Goal: Transaction & Acquisition: Purchase product/service

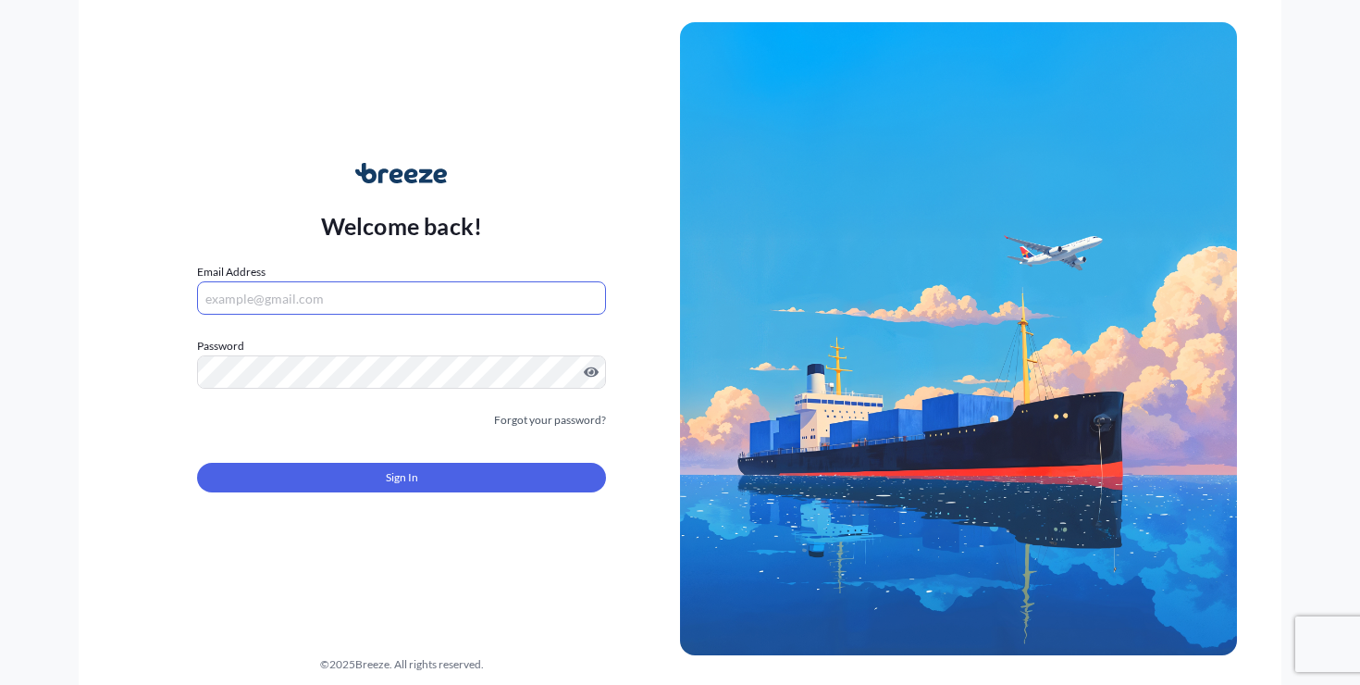
click at [398, 299] on input "Email Address" at bounding box center [401, 297] width 409 height 33
type input "[PERSON_NAME][EMAIL_ADDRESS][DOMAIN_NAME]"
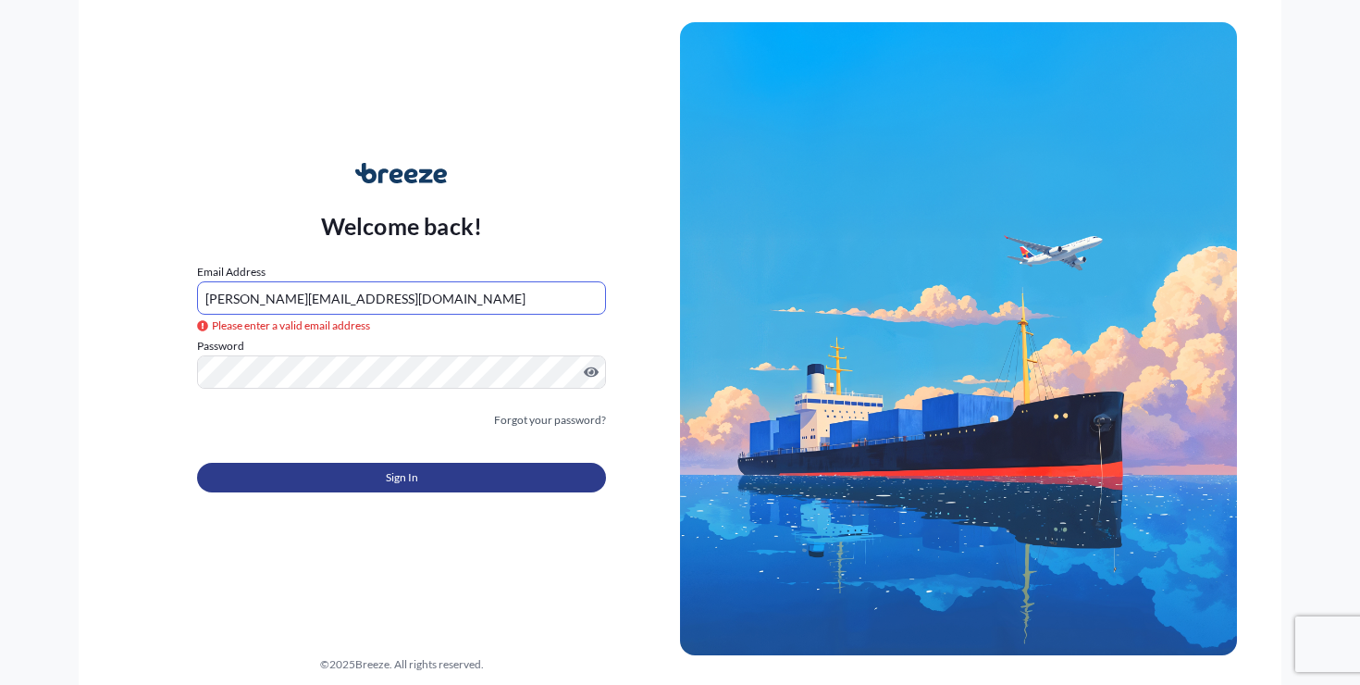
click at [423, 479] on button "Sign In" at bounding box center [401, 478] width 409 height 30
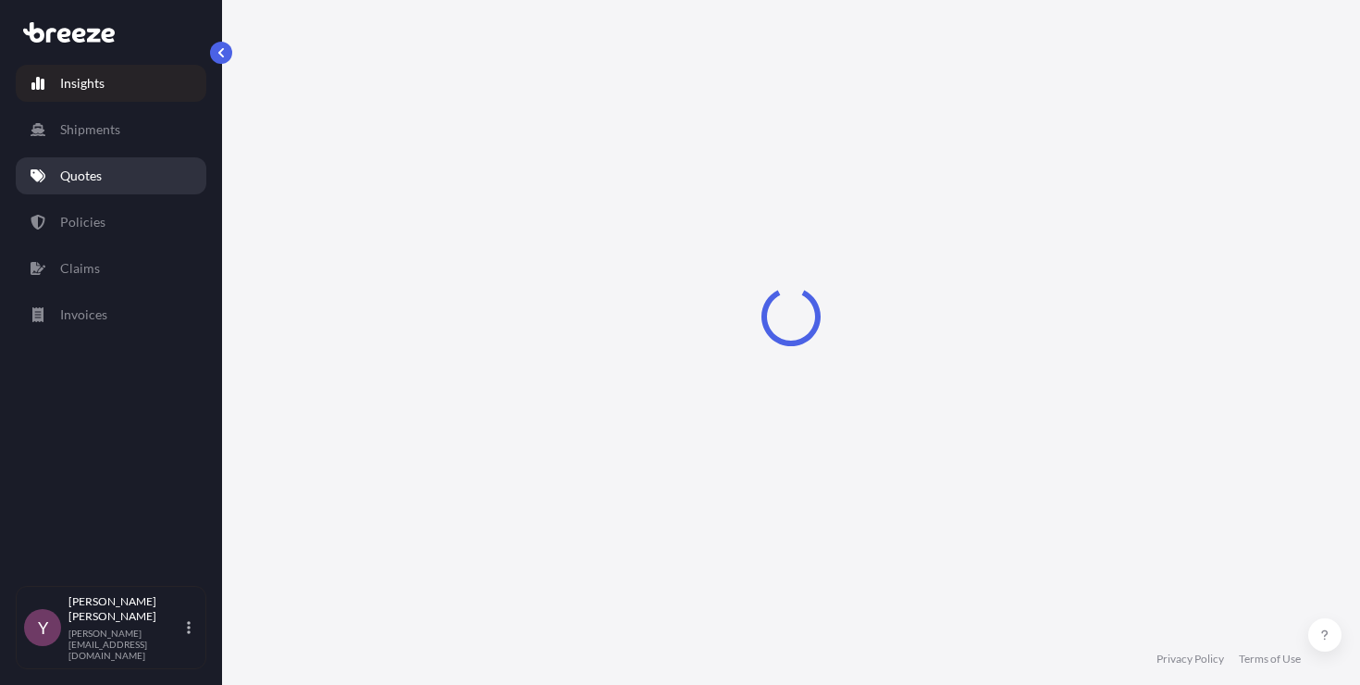
select select "2025"
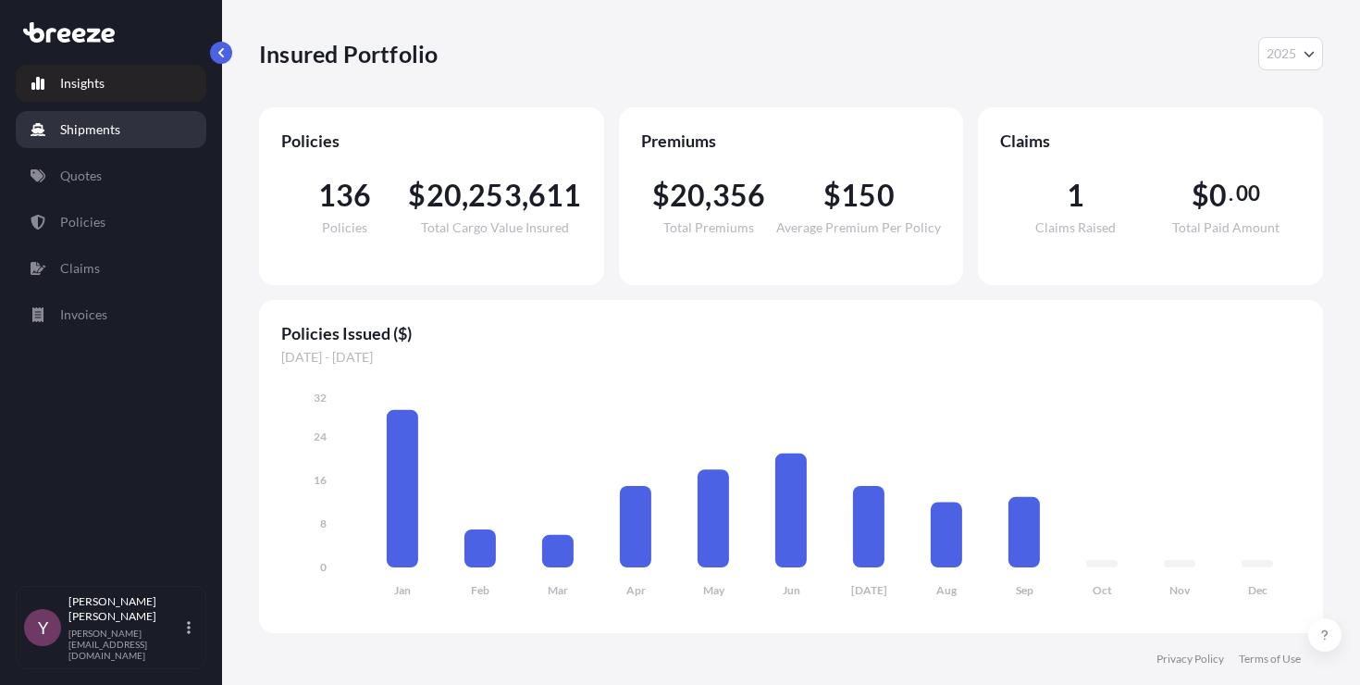
click at [146, 147] on link "Shipments" at bounding box center [111, 129] width 191 height 37
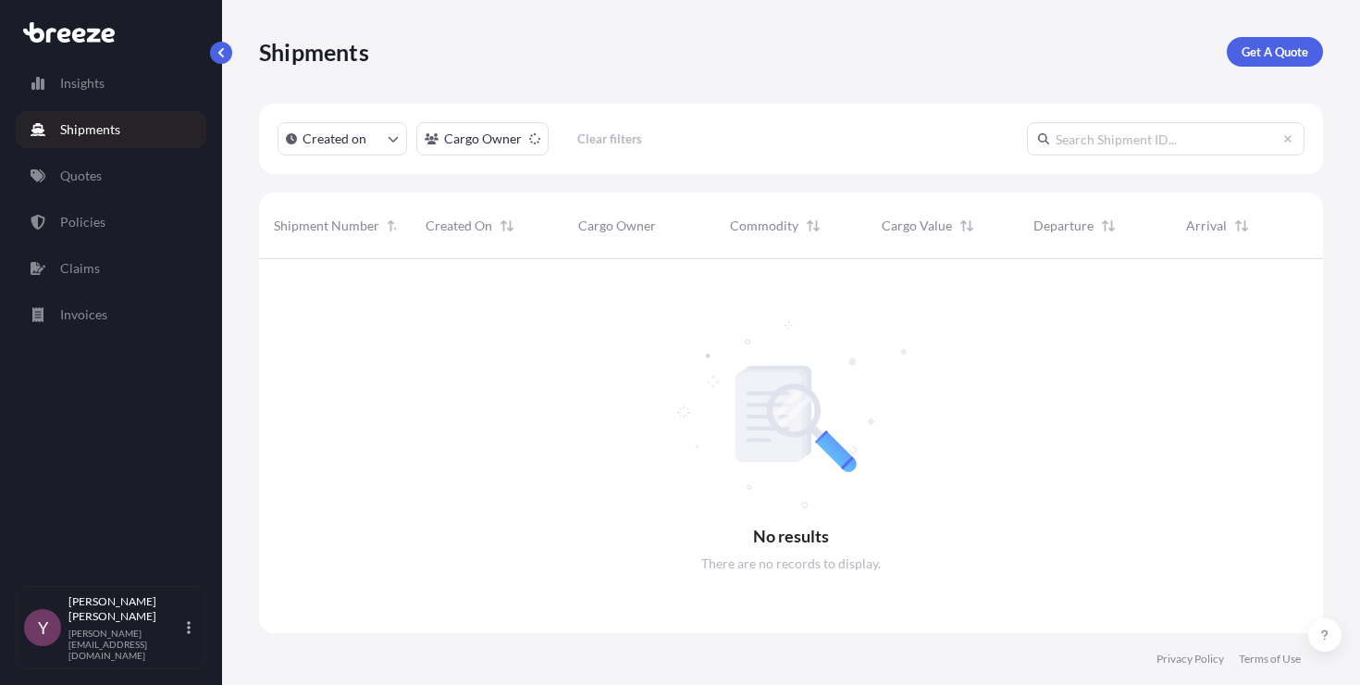
scroll to position [427, 1050]
click at [1272, 64] on link "Get A Quote" at bounding box center [1275, 52] width 96 height 30
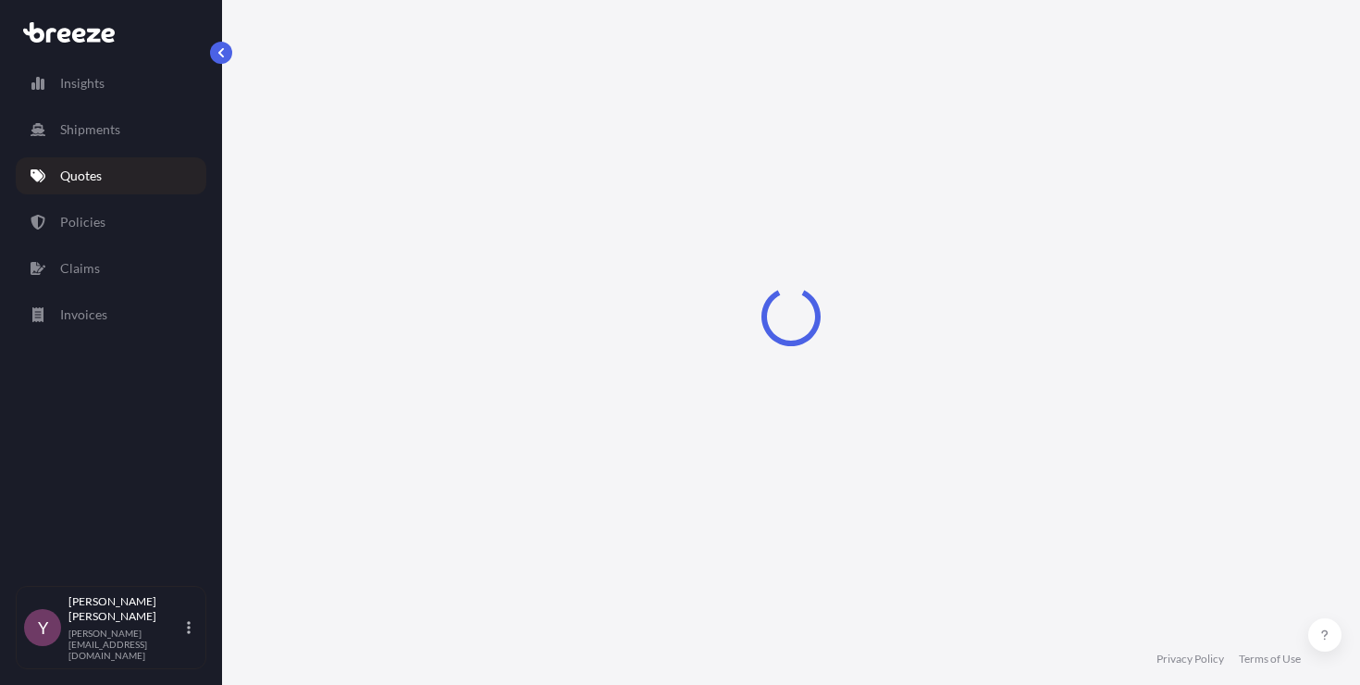
select select "Sea"
select select "1"
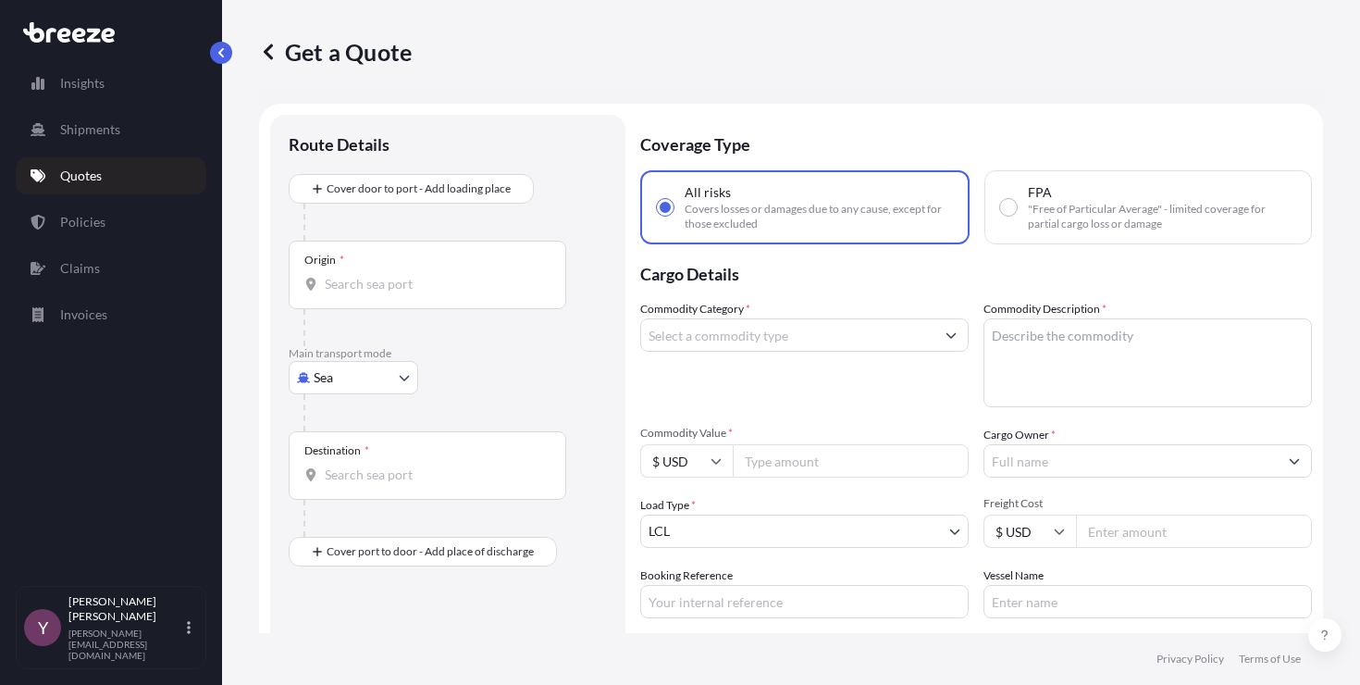
scroll to position [30, 0]
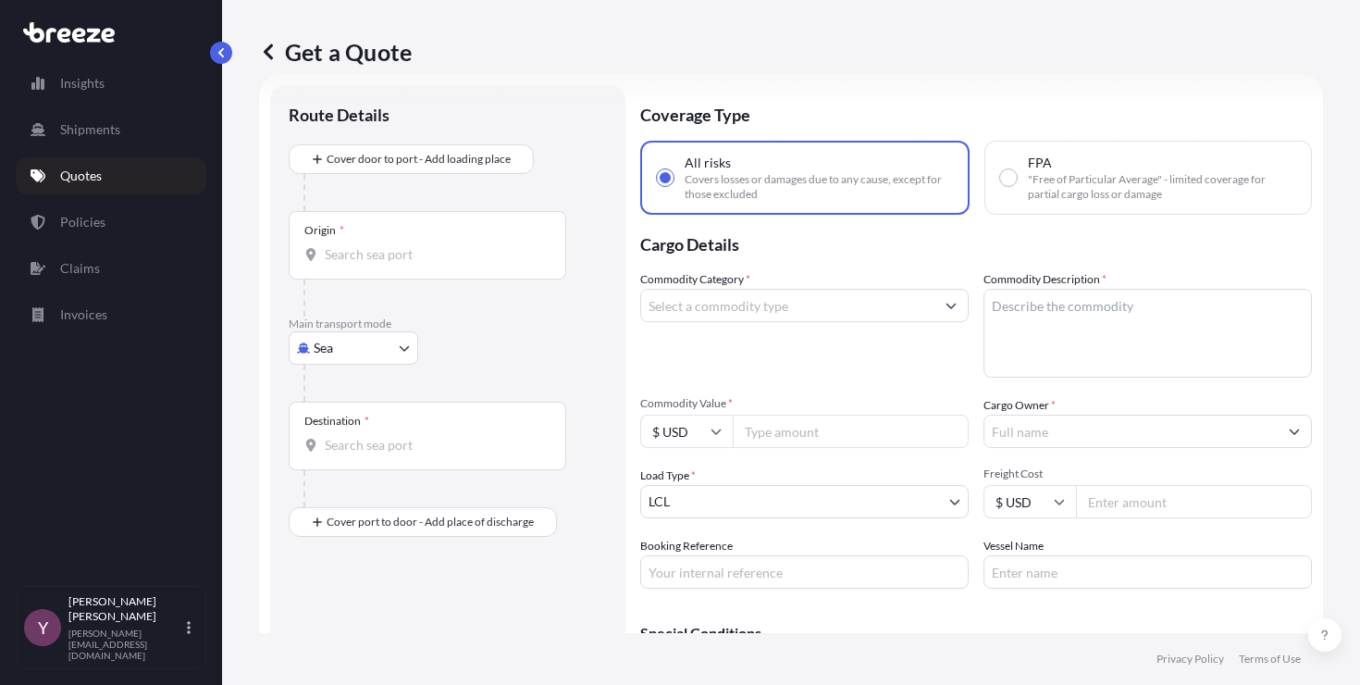
click at [445, 243] on div "Origin *" at bounding box center [428, 245] width 278 height 68
click at [445, 245] on input "Origin *" at bounding box center [434, 254] width 218 height 19
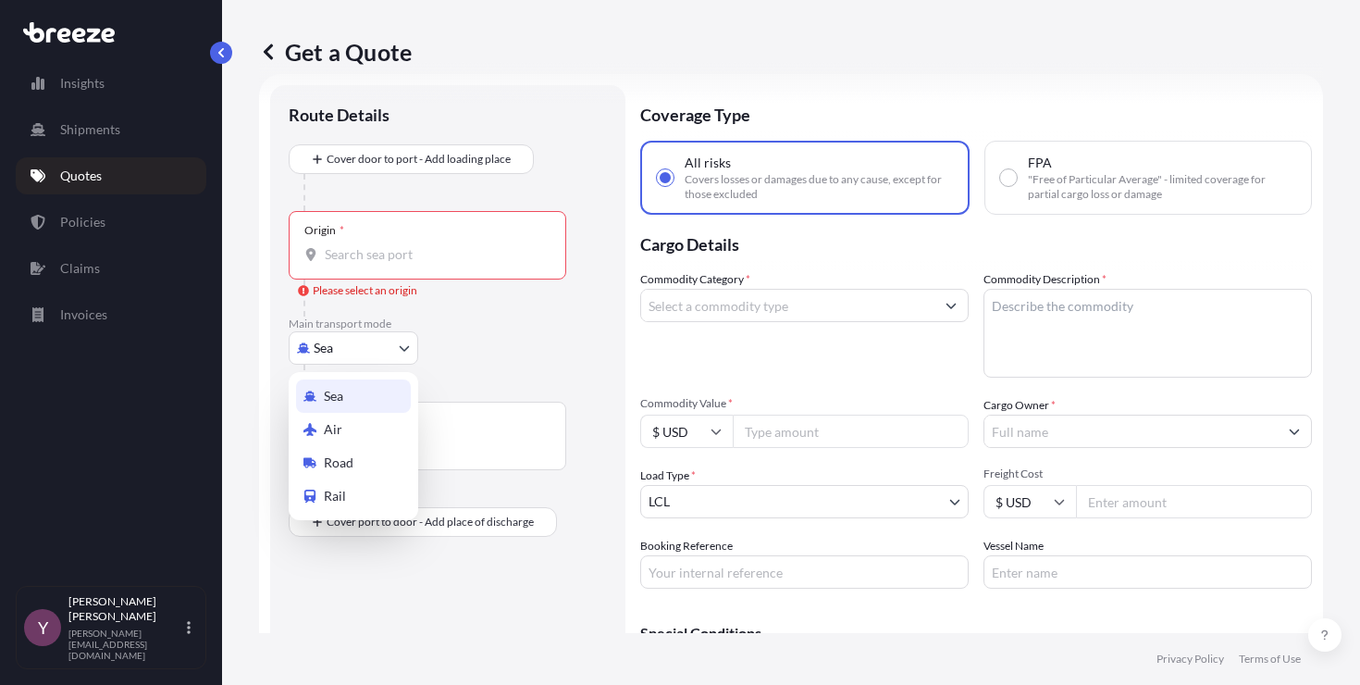
click at [353, 351] on body "0 options available. Insights Shipments Quotes Policies Claims Invoices Y [PERS…" at bounding box center [680, 342] width 1360 height 685
click at [351, 465] on span "Road" at bounding box center [339, 462] width 30 height 19
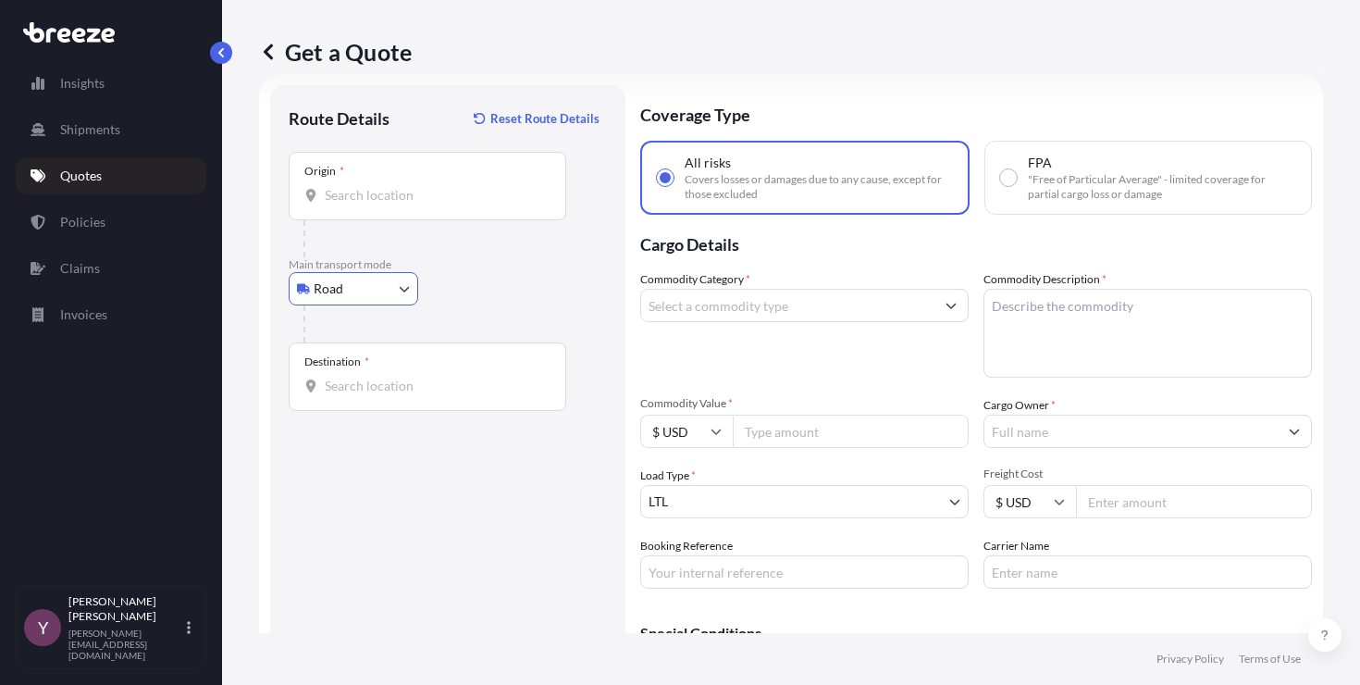
click at [390, 197] on input "Origin *" at bounding box center [434, 195] width 218 height 19
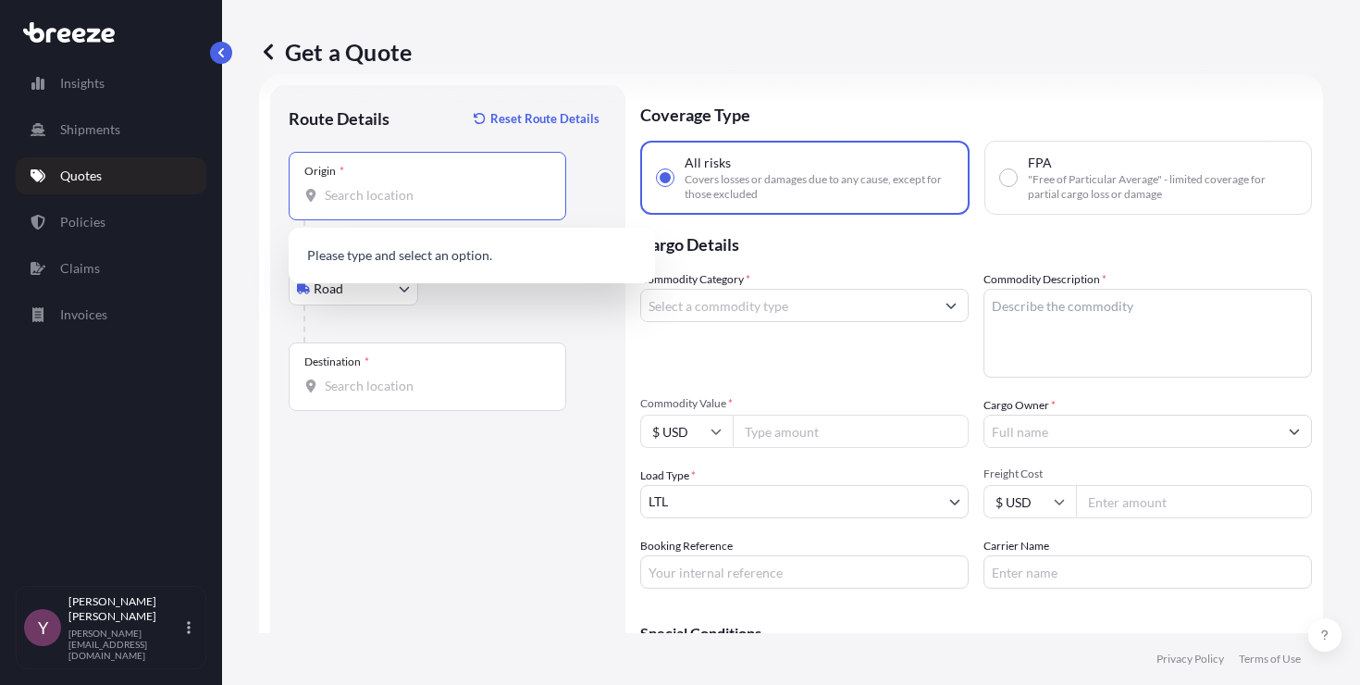
paste input "[STREET_ADDRESS][PERSON_NAME]"
click at [416, 254] on span "[STREET_ADDRESS]" at bounding box center [410, 257] width 116 height 19
type input "[STREET_ADDRESS]"
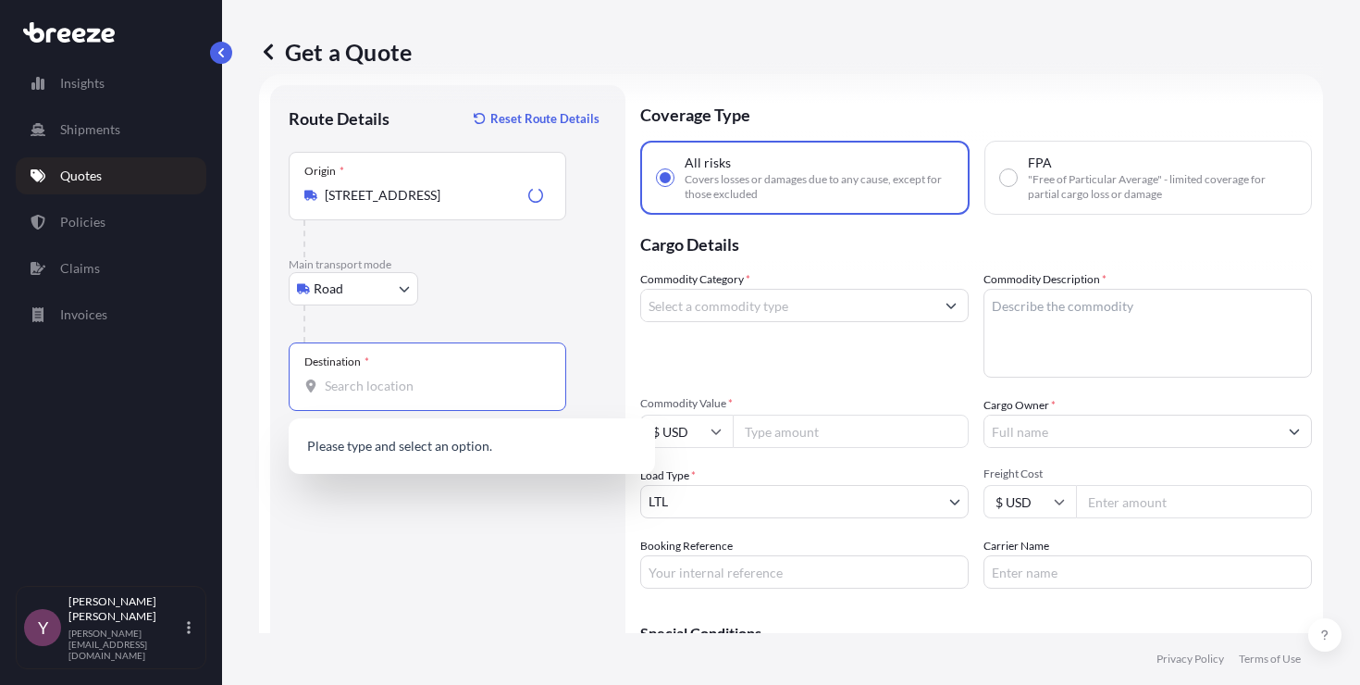
click at [404, 386] on input "Destination *" at bounding box center [434, 386] width 218 height 19
paste input "543 MARTIN [STREET_ADDRESS]"
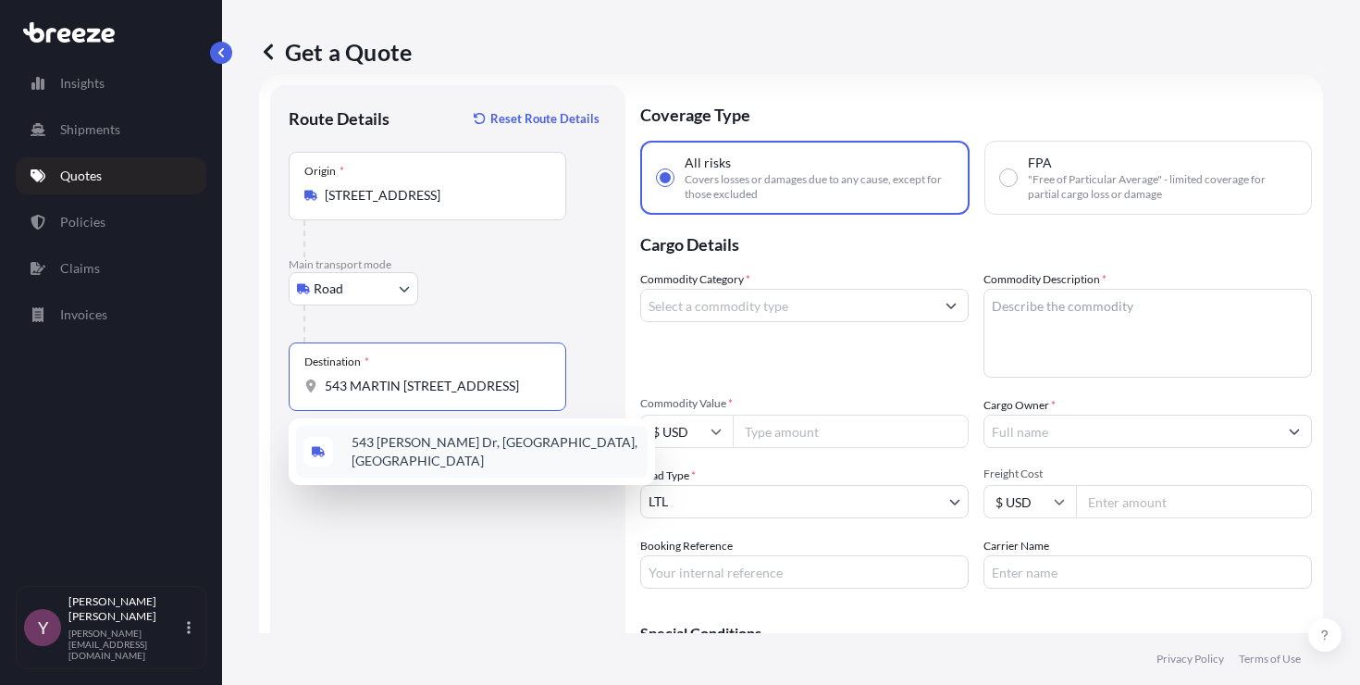
click at [458, 448] on span "543 [PERSON_NAME] Dr, [GEOGRAPHIC_DATA], [GEOGRAPHIC_DATA]" at bounding box center [496, 451] width 289 height 37
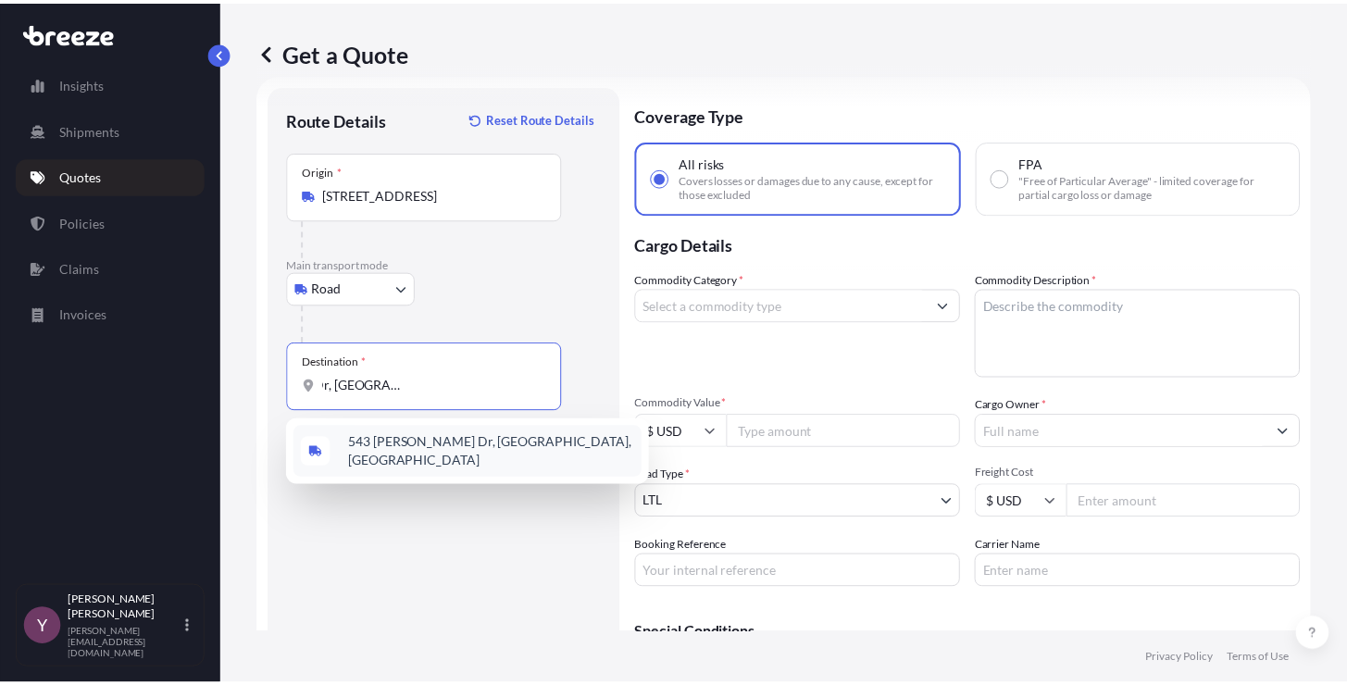
scroll to position [0, 105]
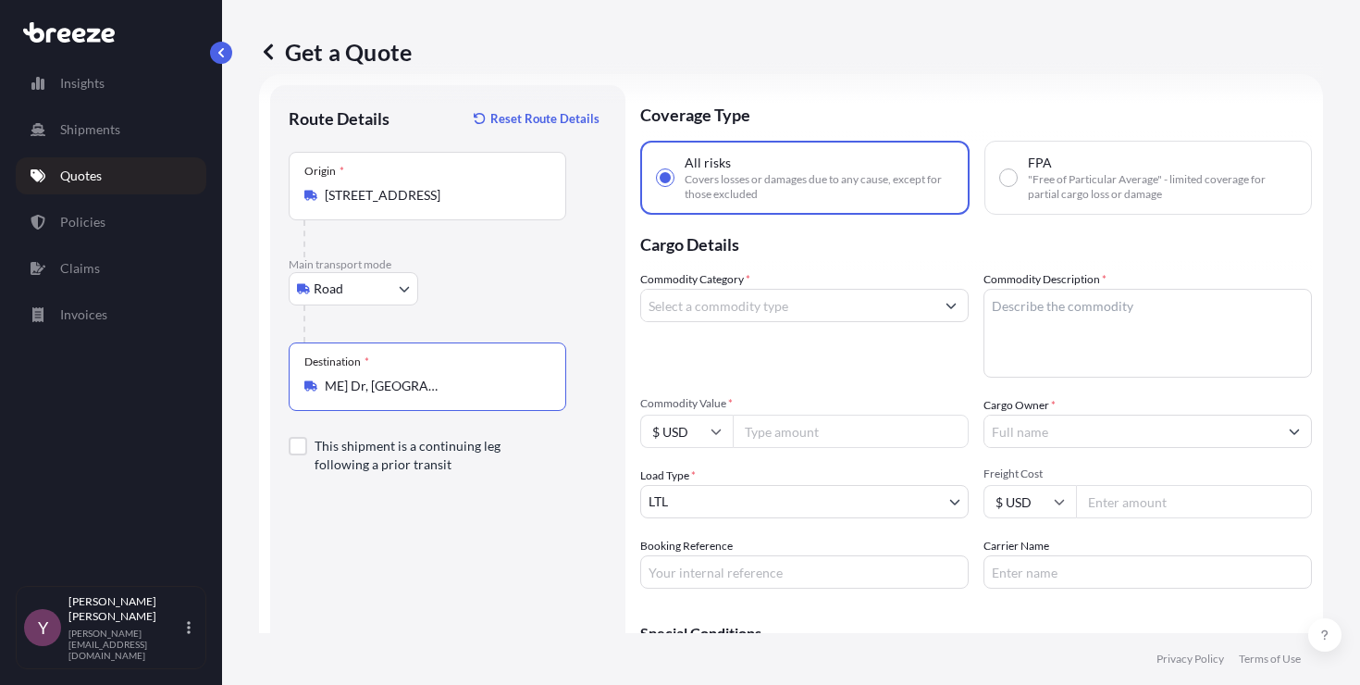
type input "543 [PERSON_NAME] Dr, [GEOGRAPHIC_DATA], [GEOGRAPHIC_DATA]"
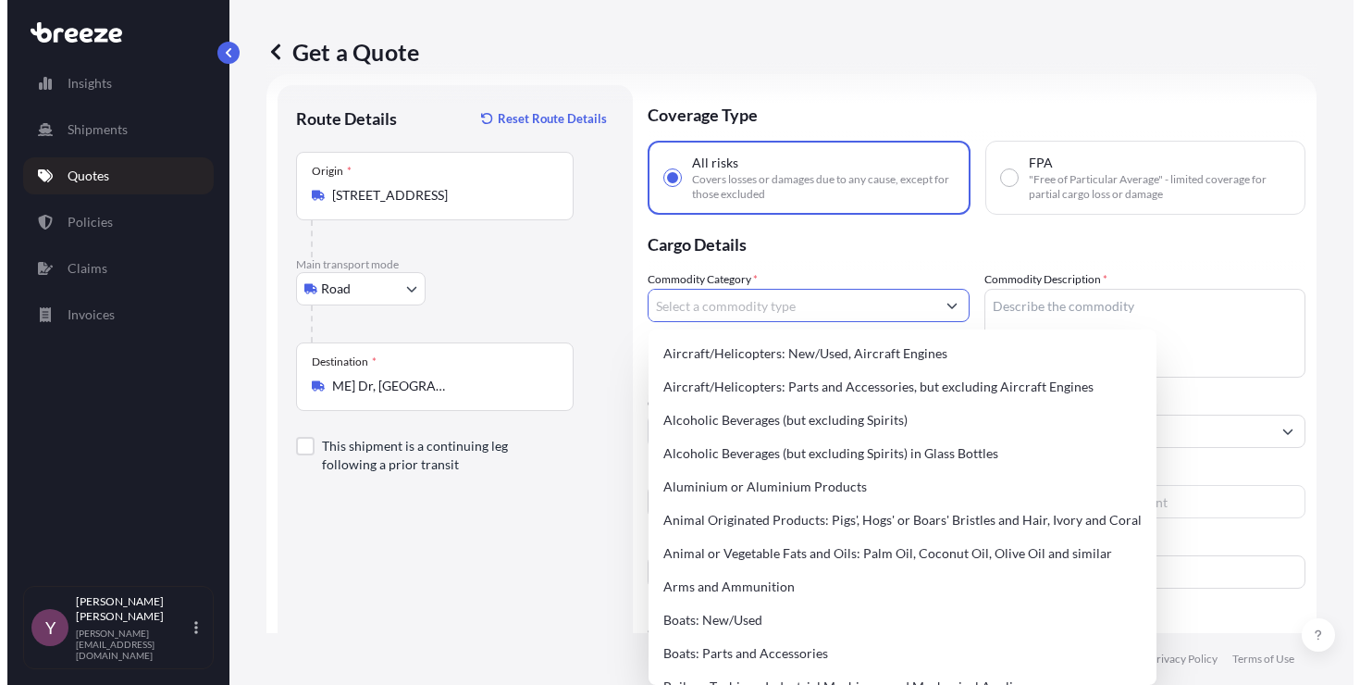
scroll to position [0, 0]
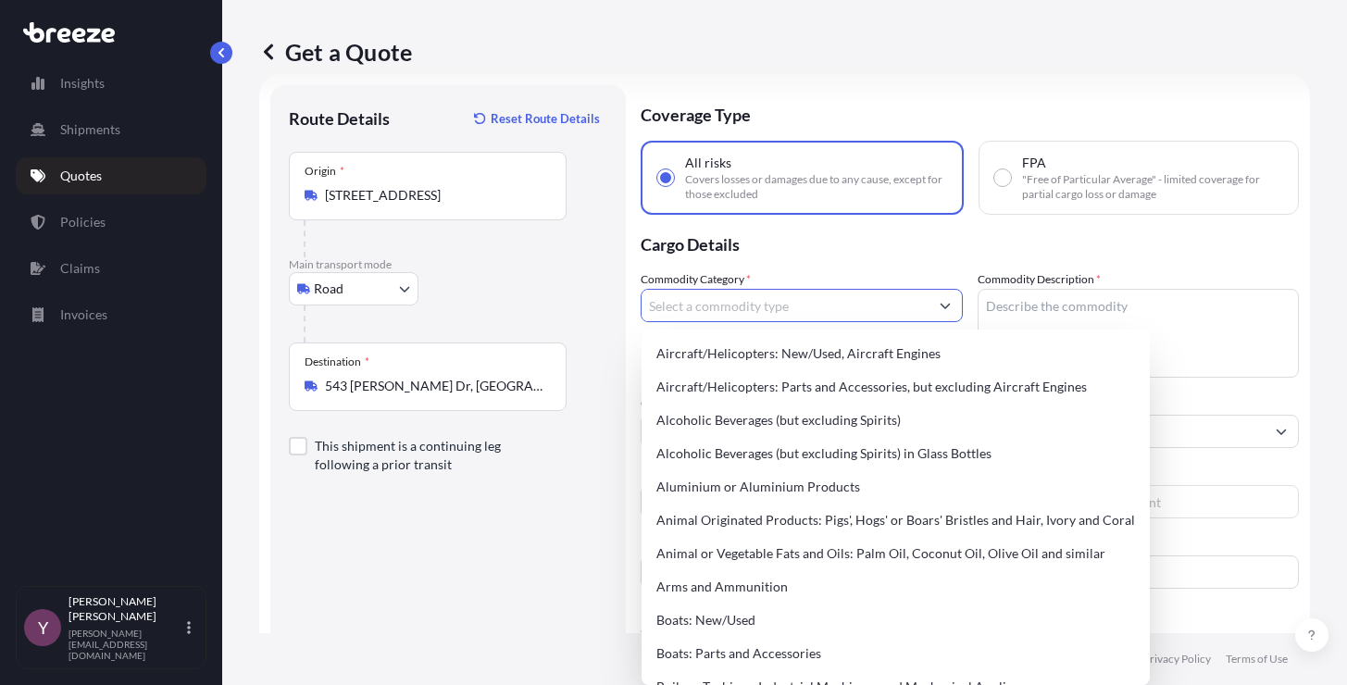
click at [809, 309] on input "Commodity Category *" at bounding box center [784, 305] width 287 height 33
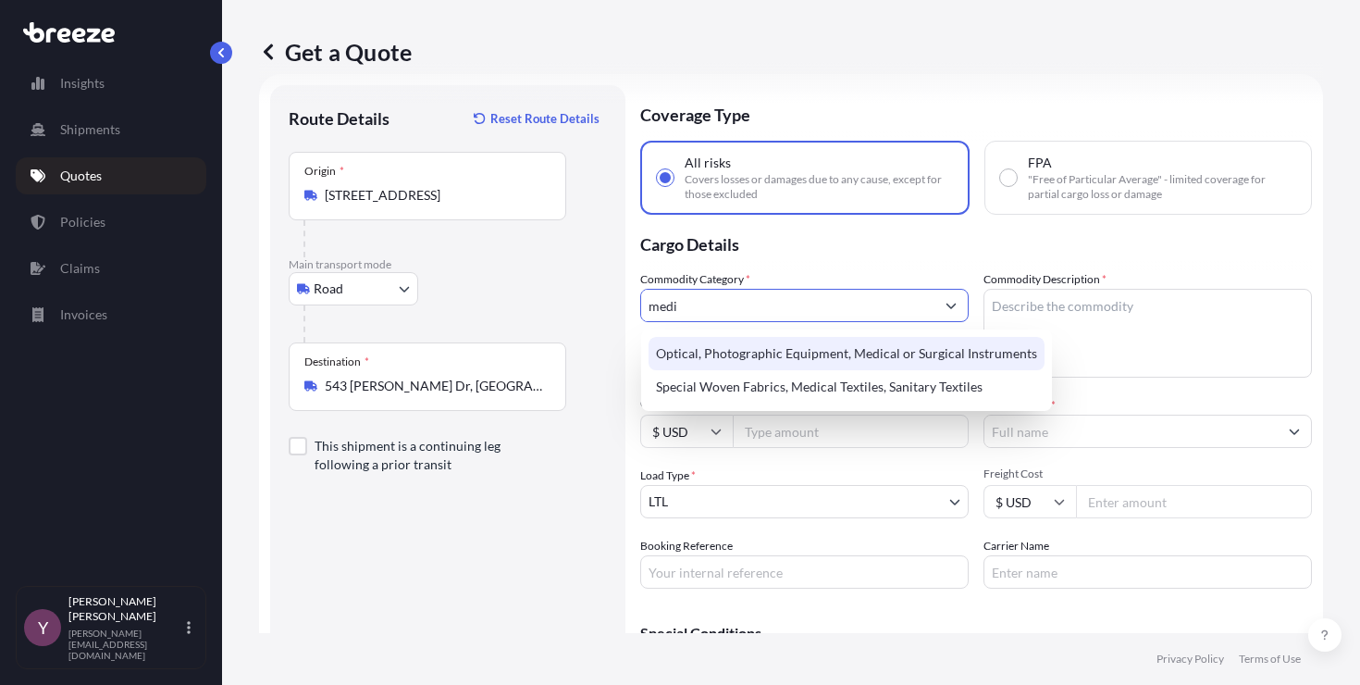
click at [729, 353] on div "Optical, Photographic Equipment, Medical or Surgical Instruments" at bounding box center [847, 353] width 396 height 33
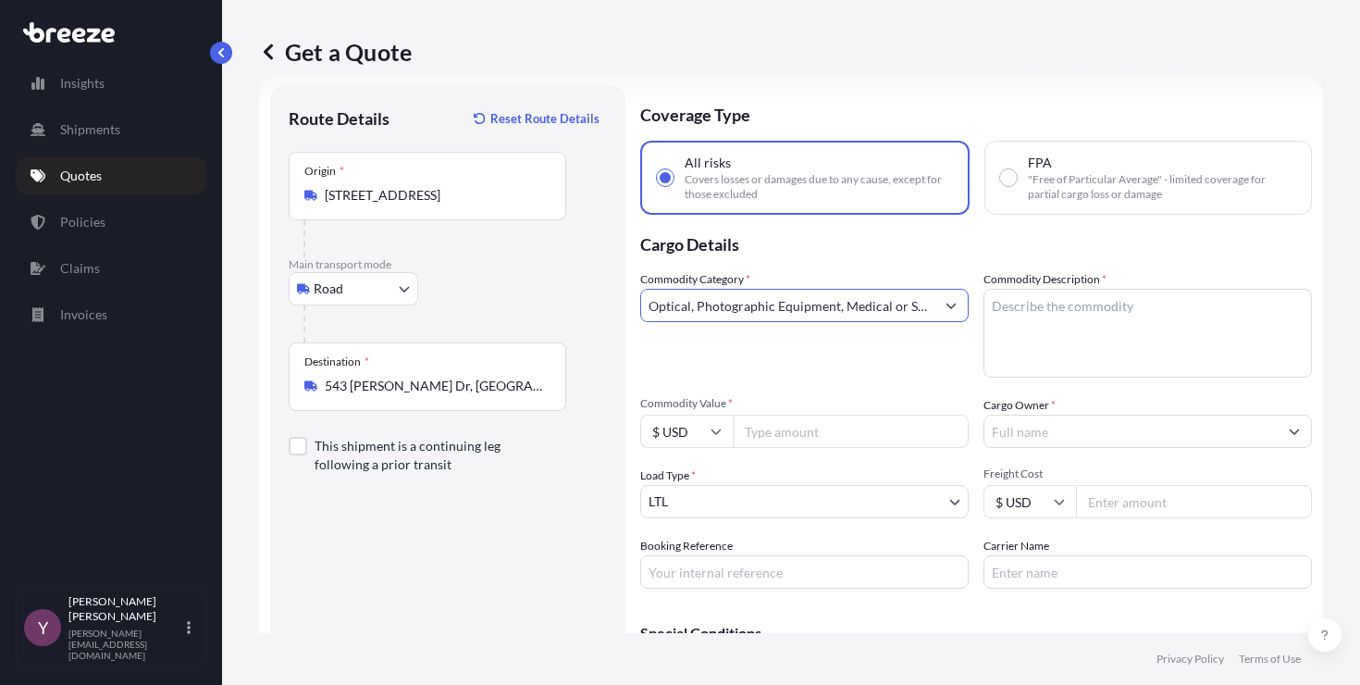
type input "Optical, Photographic Equipment, Medical or Surgical Instruments"
click at [1043, 335] on textarea "Commodity Description *" at bounding box center [1148, 333] width 329 height 89
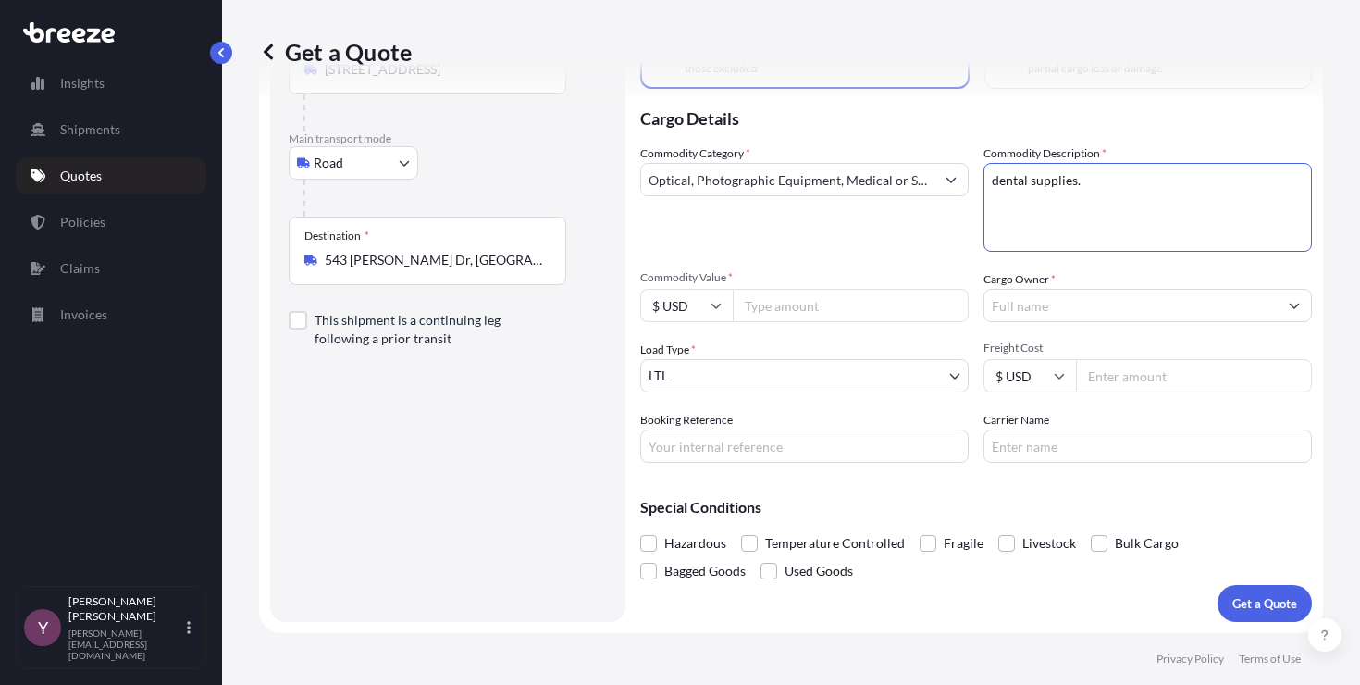
type textarea "dental supplies."
click at [849, 309] on input "Commodity Value *" at bounding box center [851, 305] width 236 height 33
type input "38000"
click at [762, 305] on input "38000" at bounding box center [851, 305] width 236 height 33
click at [1074, 310] on input "Cargo Owner *" at bounding box center [1131, 305] width 293 height 33
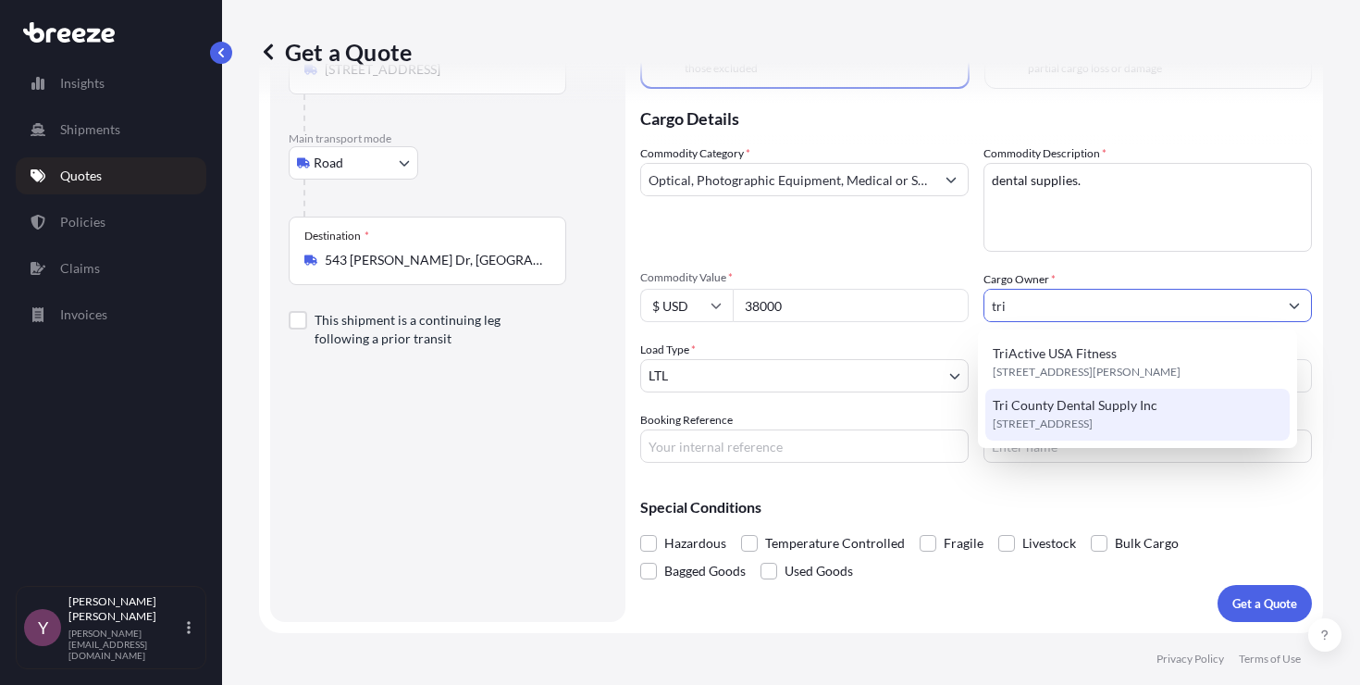
click at [1062, 399] on span "Tri County Dental Supply Inc" at bounding box center [1075, 405] width 165 height 19
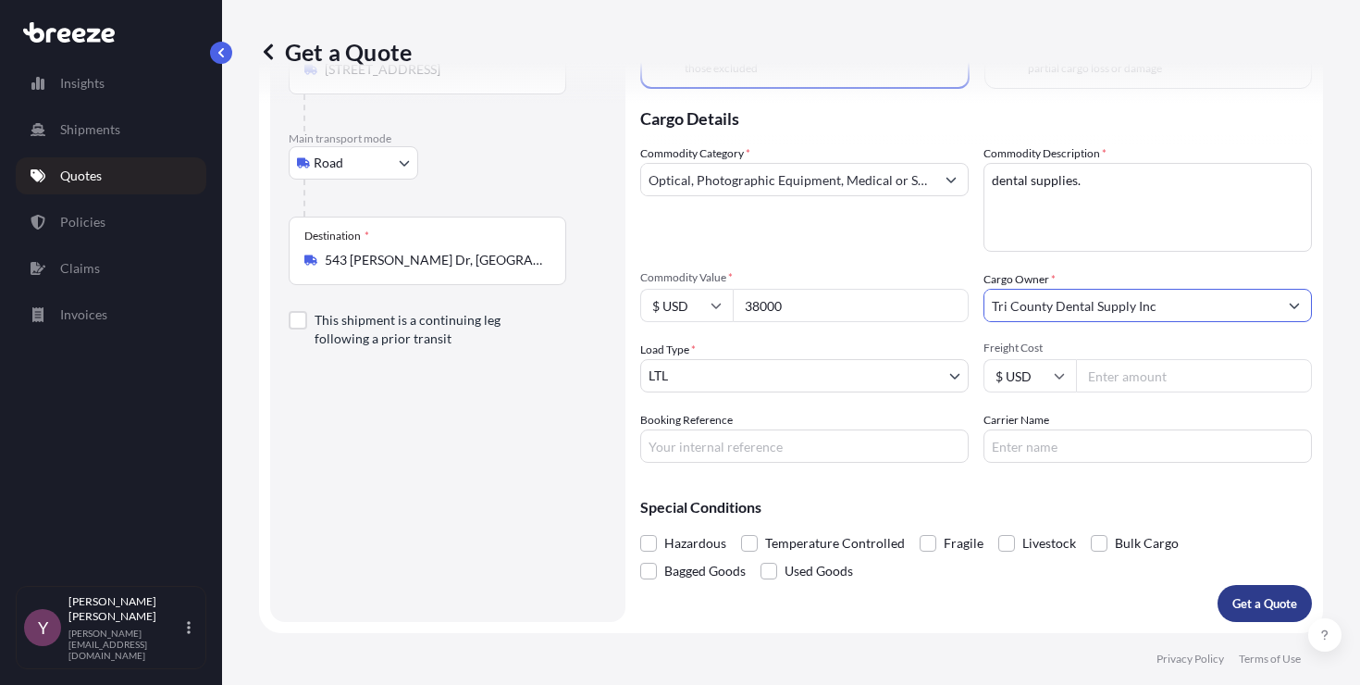
type input "Tri County Dental Supply Inc"
click at [1233, 596] on p "Get a Quote" at bounding box center [1265, 603] width 65 height 19
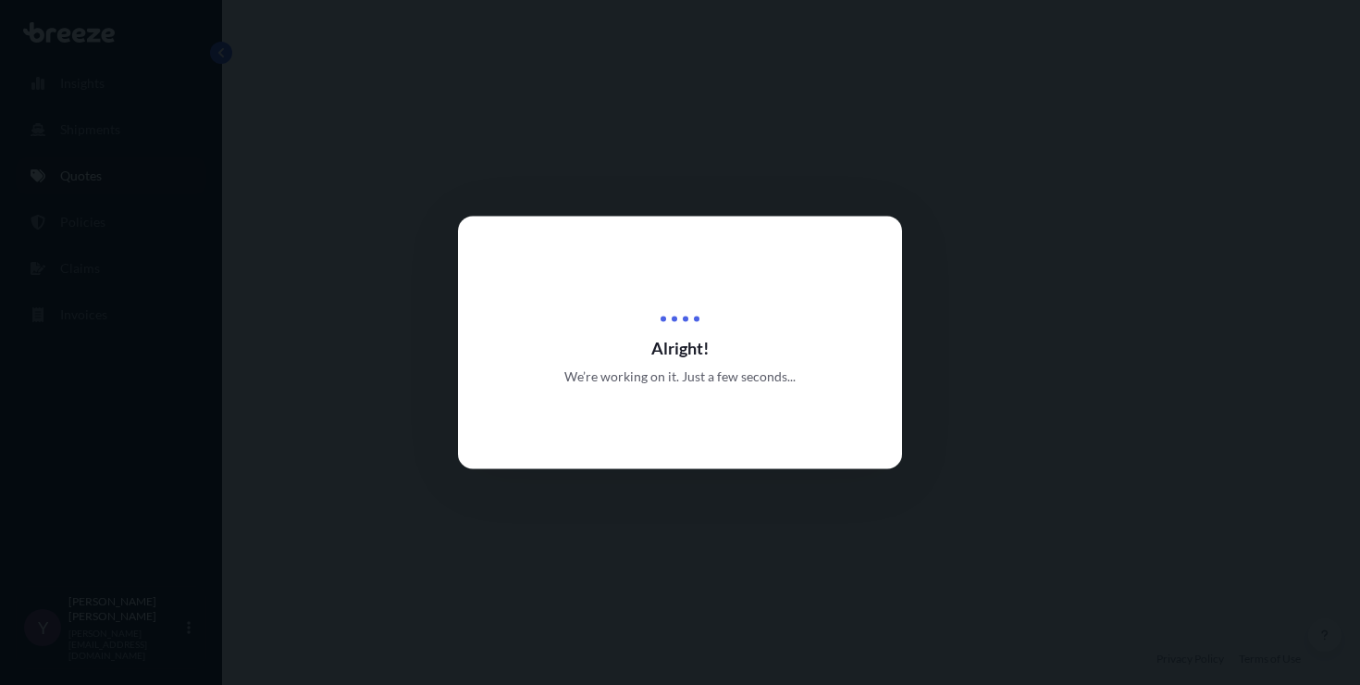
select select "Road"
select select "1"
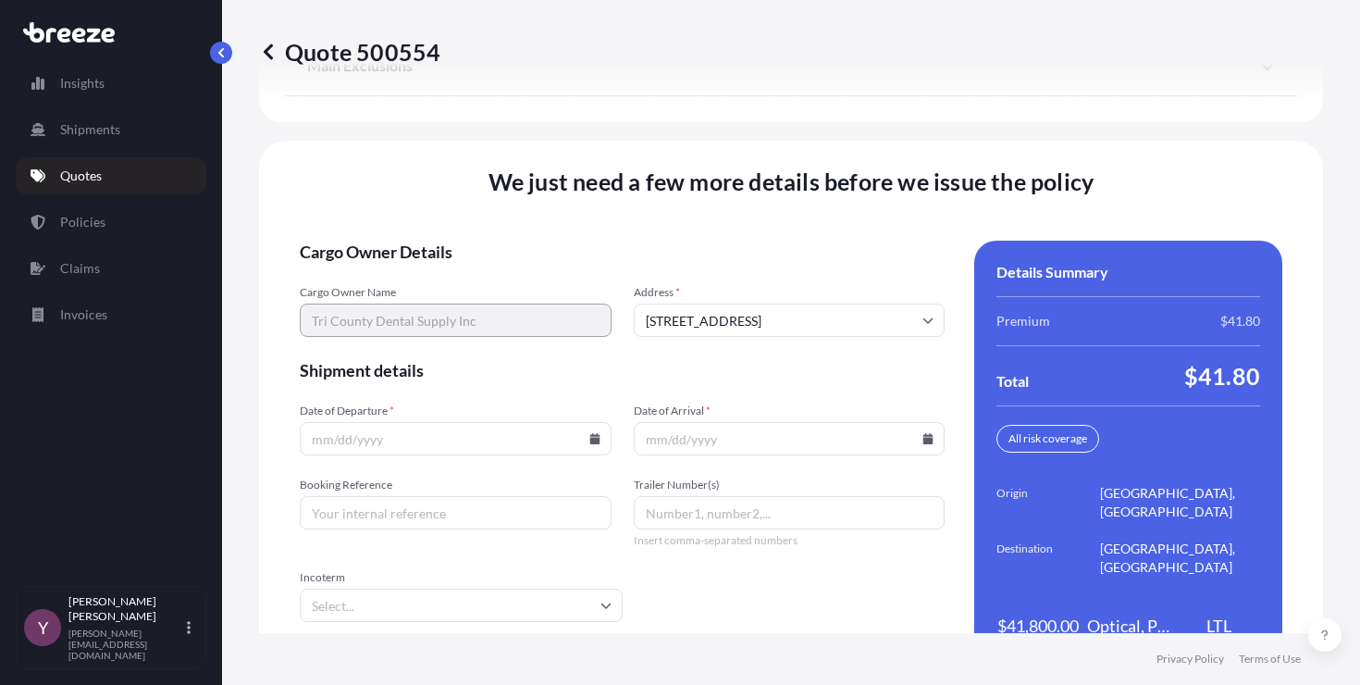
scroll to position [2640, 0]
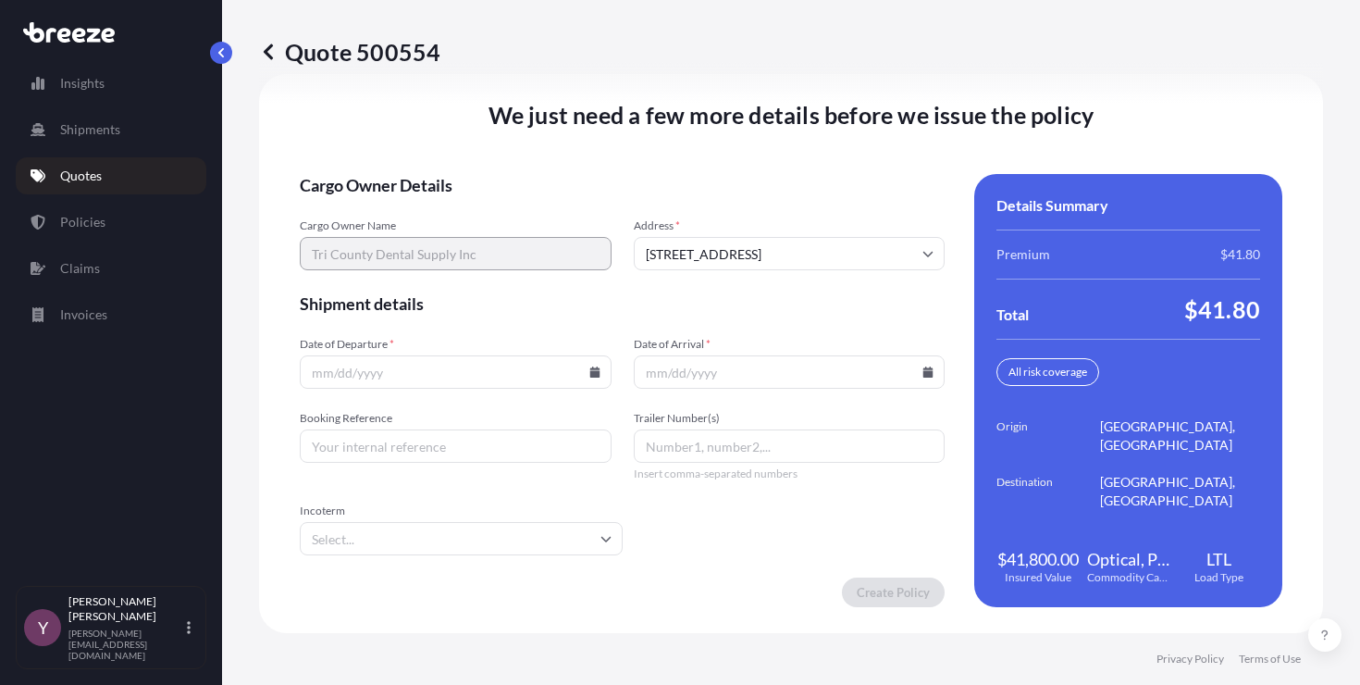
click at [379, 53] on p "Quote 500554" at bounding box center [349, 52] width 181 height 30
copy p "500554"
click at [586, 363] on input "Date of Departure *" at bounding box center [456, 371] width 312 height 33
click at [590, 371] on icon at bounding box center [595, 371] width 10 height 11
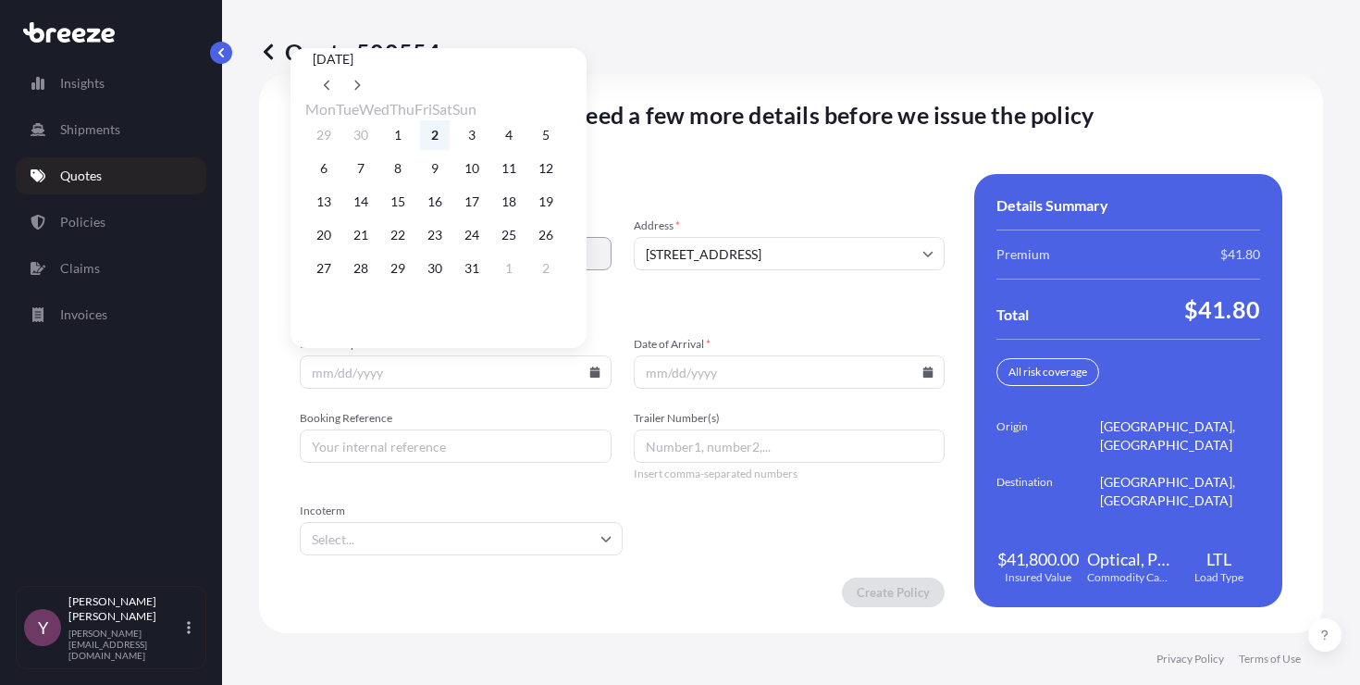
click at [446, 137] on button "2" at bounding box center [435, 135] width 30 height 30
type input "[DATE]"
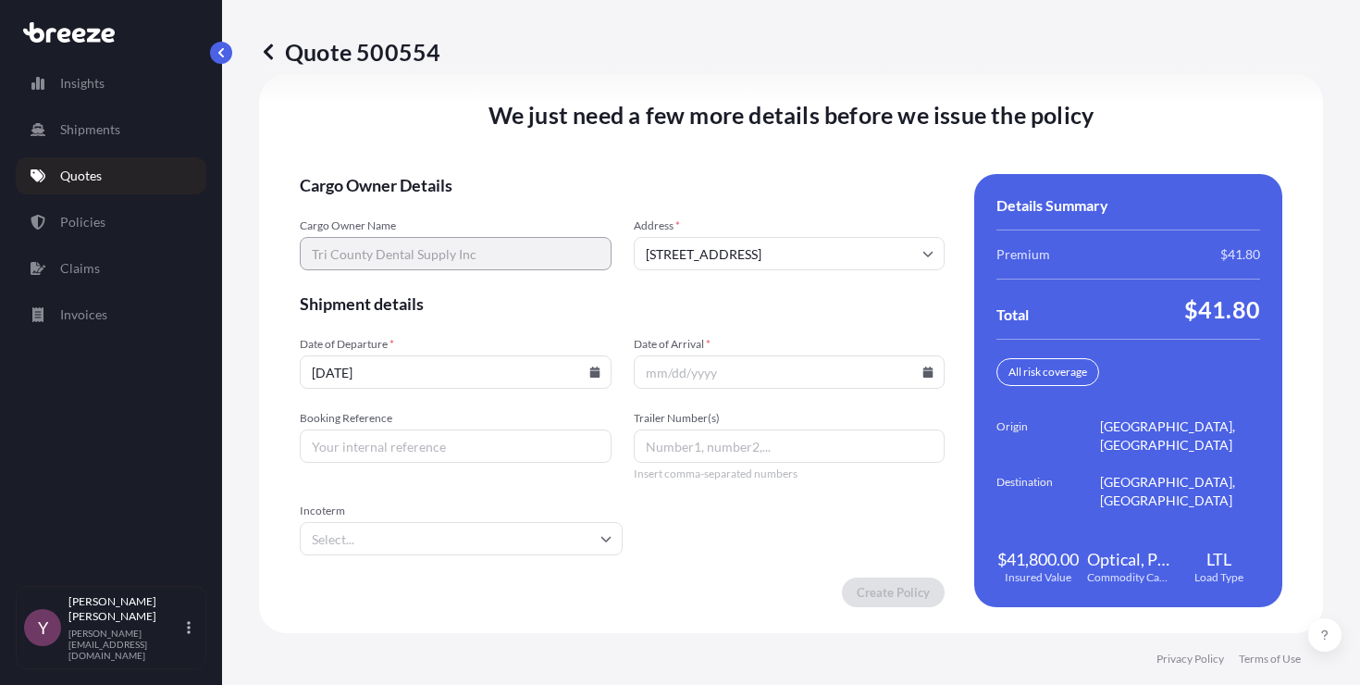
click at [923, 367] on icon at bounding box center [928, 371] width 11 height 11
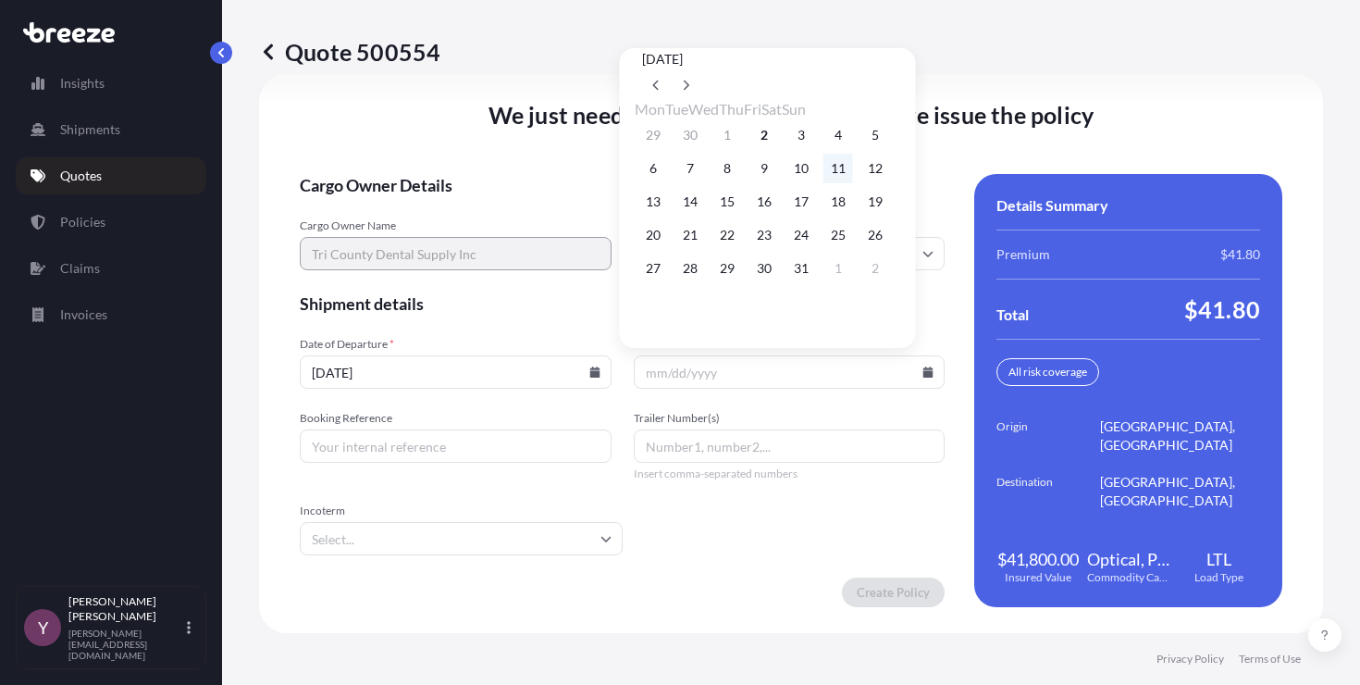
click at [853, 171] on button "11" at bounding box center [839, 169] width 30 height 30
type input "[DATE]"
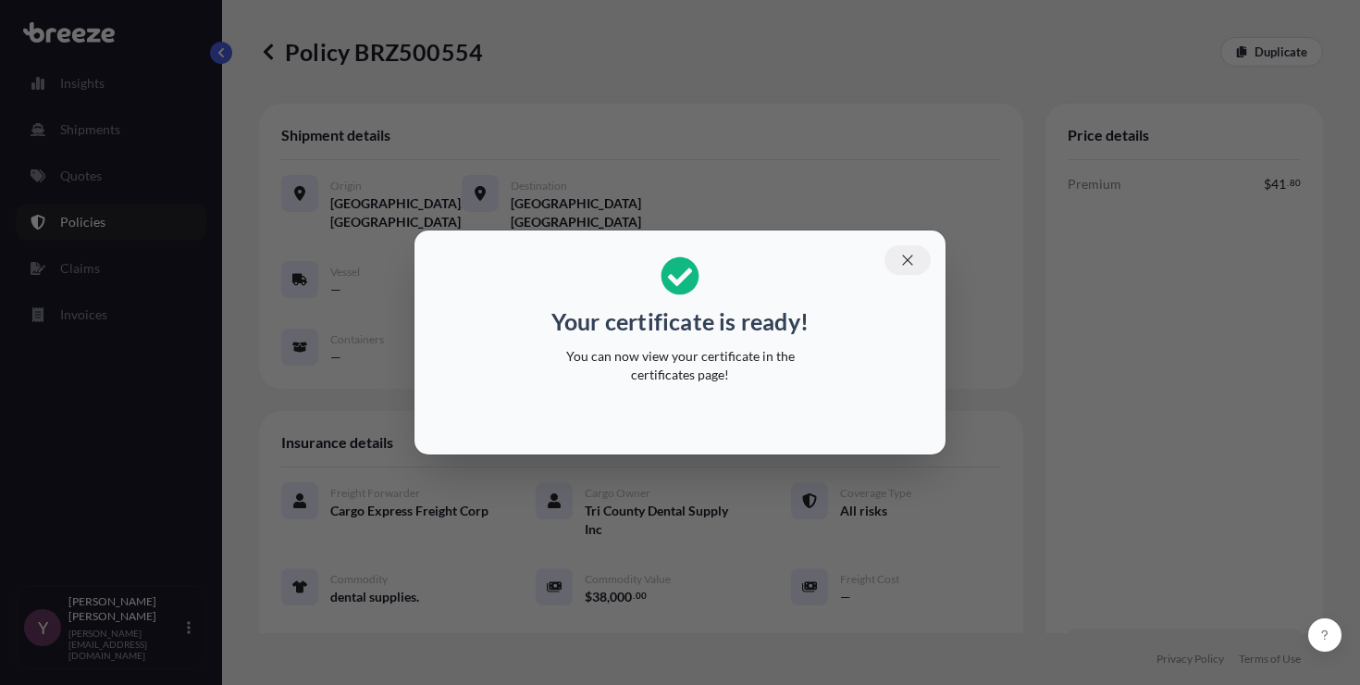
click at [913, 268] on button "button" at bounding box center [908, 260] width 46 height 30
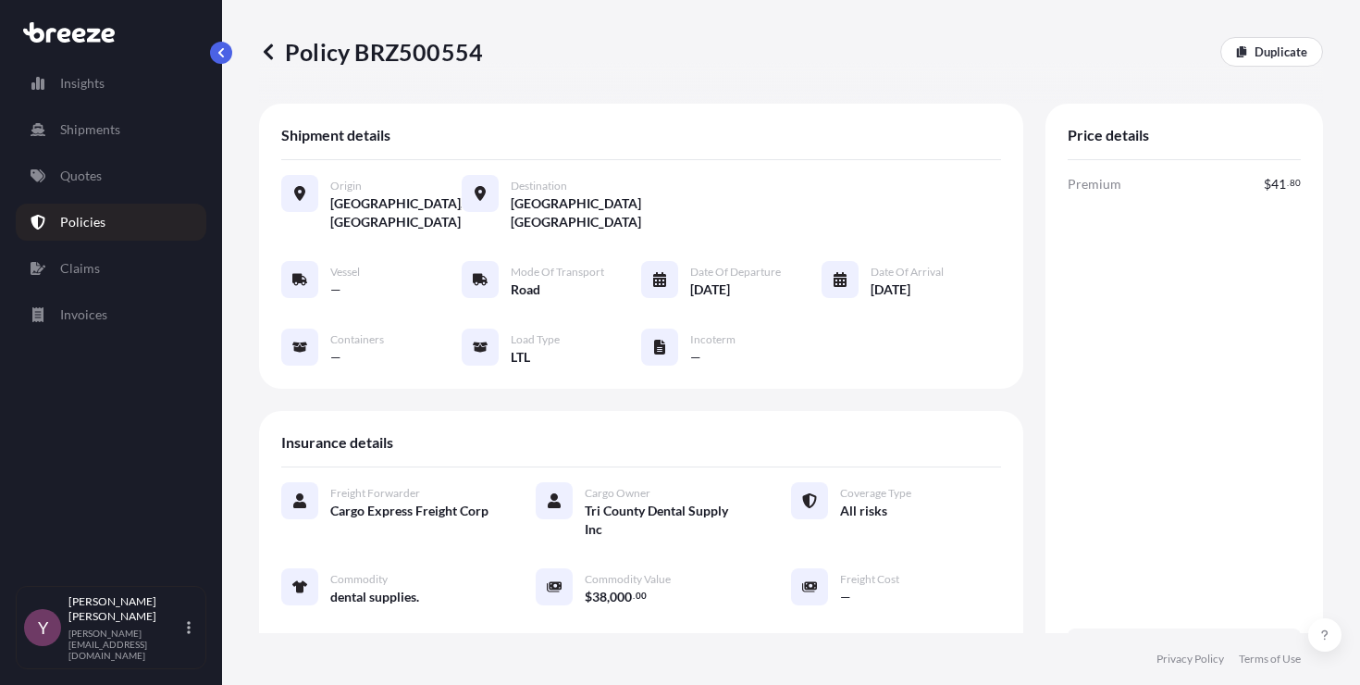
click at [435, 37] on p "Policy BRZ500554" at bounding box center [371, 52] width 224 height 30
copy p "BRZ500554"
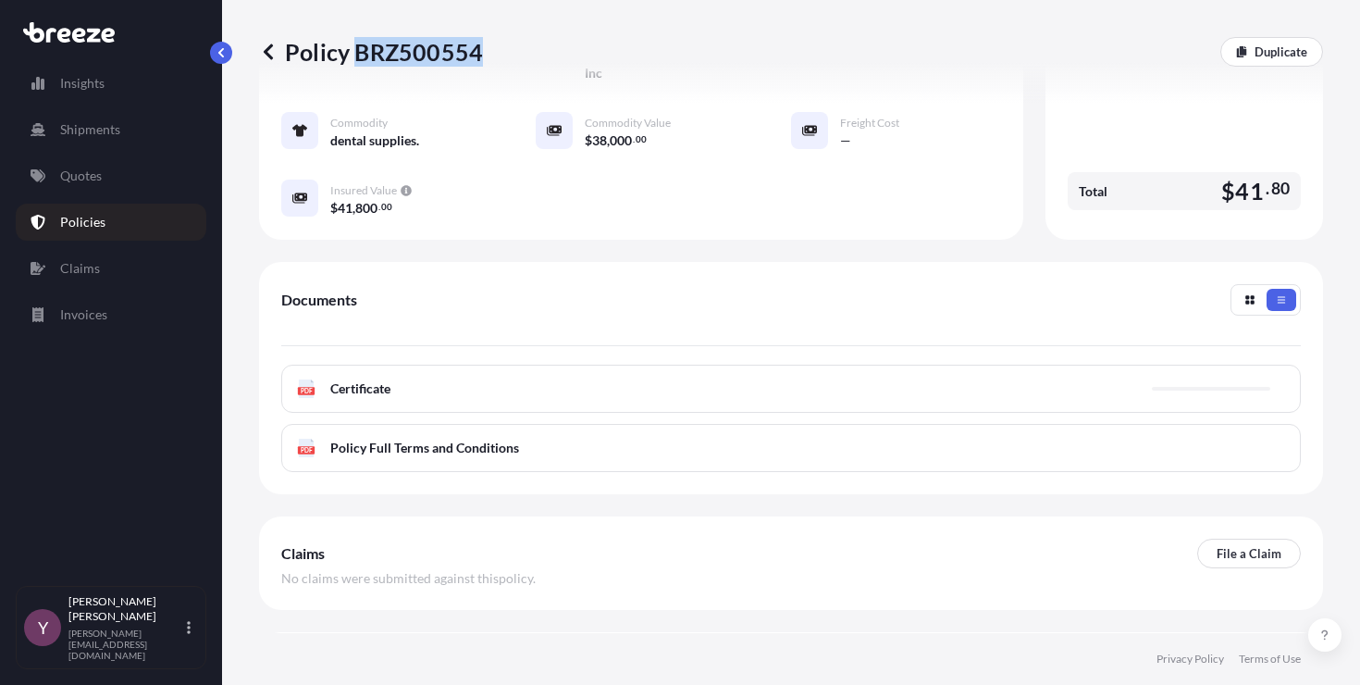
scroll to position [511, 0]
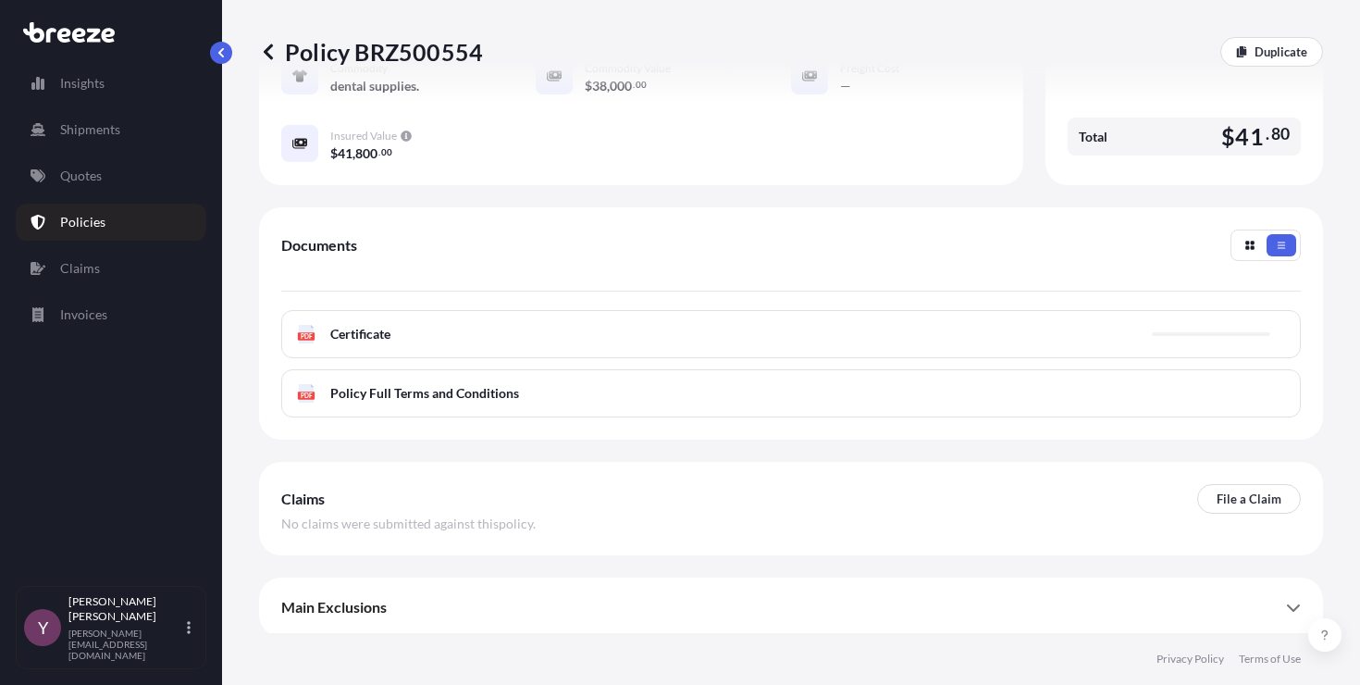
click at [590, 329] on div "PDF Certificate" at bounding box center [791, 334] width 1020 height 48
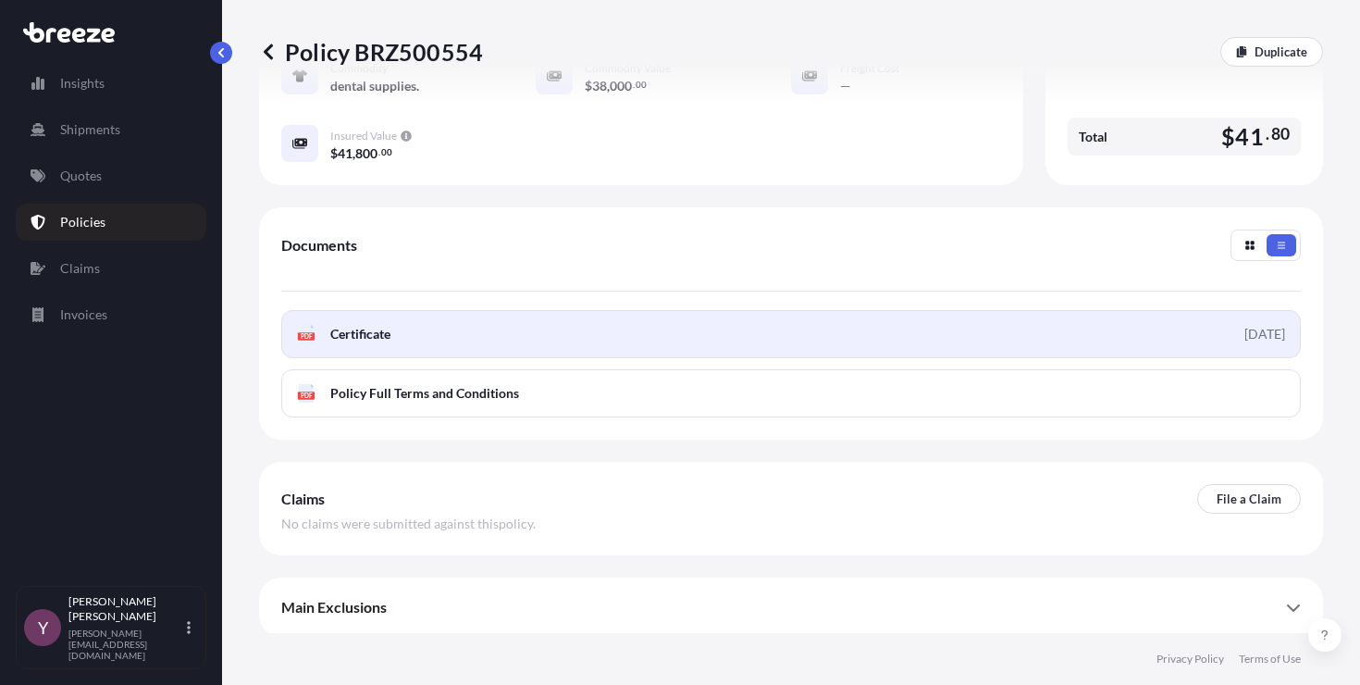
click at [371, 331] on span "Certificate" at bounding box center [360, 334] width 60 height 19
